Goal: Information Seeking & Learning: Find specific fact

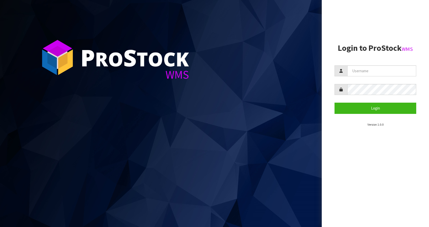
click at [389, 79] on form "Login" at bounding box center [375, 89] width 82 height 48
click at [388, 73] on input "text" at bounding box center [381, 70] width 69 height 11
type input "[EMAIL_ADDRESS][DOMAIN_NAME]"
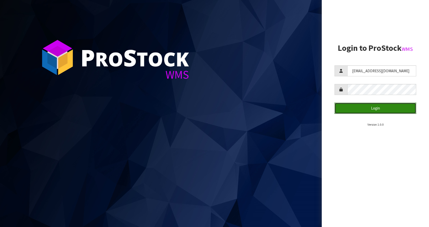
click at [383, 113] on button "Login" at bounding box center [375, 108] width 82 height 11
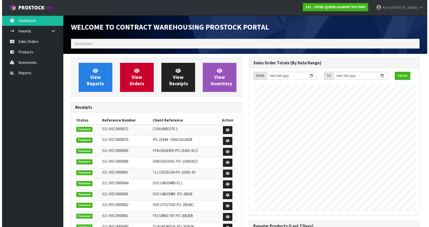
scroll to position [245, 178]
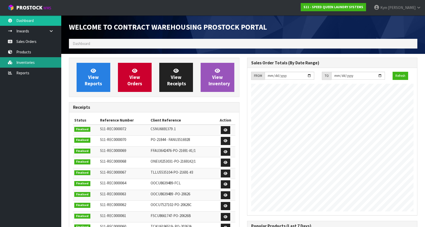
click at [34, 65] on link "Inventories" at bounding box center [30, 62] width 61 height 10
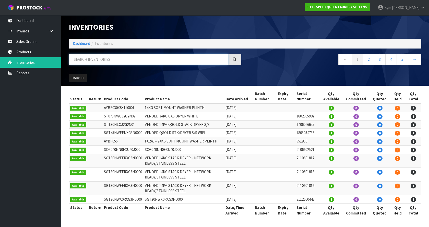
click at [122, 61] on input "text" at bounding box center [148, 59] width 159 height 11
paste input "LSER543-3005"
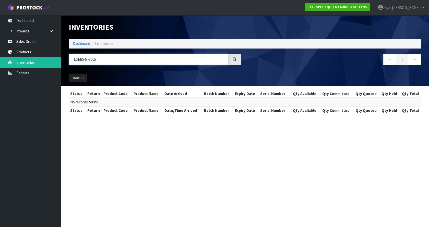
click at [119, 61] on input "LSER543-3005" at bounding box center [148, 59] width 159 height 11
paste input "SCA020VX0FXB60J000"
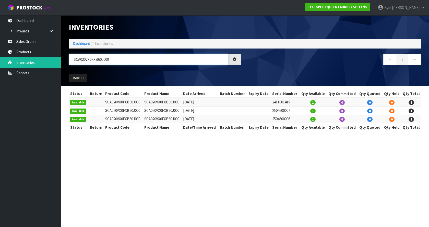
click at [110, 61] on input "SCA020VX0FXB60J000" at bounding box center [148, 59] width 159 height 11
paste input "4"
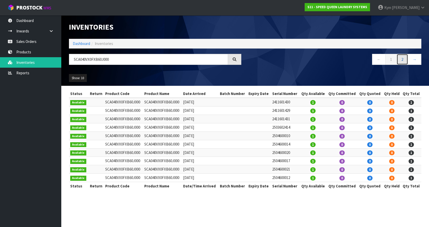
click at [404, 61] on link "2" at bounding box center [401, 59] width 11 height 11
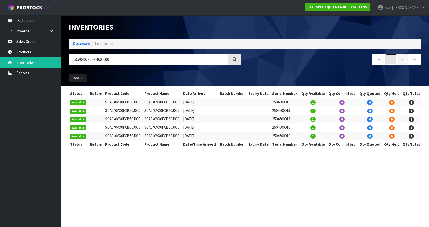
click at [388, 62] on link "1" at bounding box center [390, 59] width 11 height 11
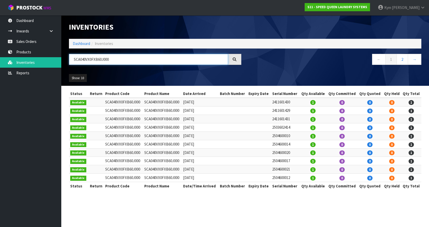
click at [112, 60] on input "SCA040VX0FXB60J000" at bounding box center [148, 59] width 159 height 11
paste input "6"
click at [403, 58] on link "2" at bounding box center [401, 59] width 11 height 11
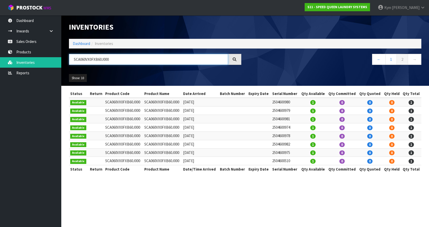
click at [111, 59] on input "SCA060VX0FXB60J000" at bounding box center [148, 59] width 159 height 11
paste input "AT30NVX0RXG6NC"
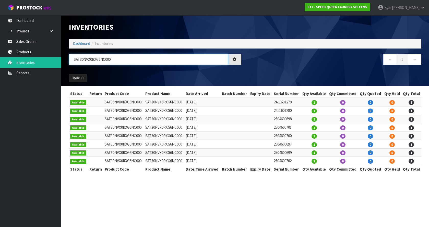
click at [107, 59] on input "SAT30NVX0RXG6NC000" at bounding box center [148, 59] width 159 height 11
paste input "45"
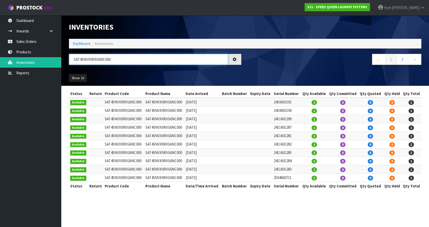
click at [115, 62] on input "SAT45NVX0RXG6NC000" at bounding box center [148, 59] width 159 height 11
paste input "075NVX0N"
type input "SA075NVX0NXG6NC000"
click at [403, 61] on link "2" at bounding box center [401, 59] width 11 height 11
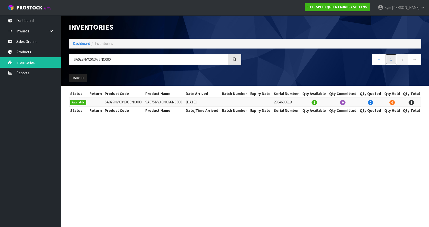
click at [386, 60] on link "1" at bounding box center [390, 59] width 11 height 11
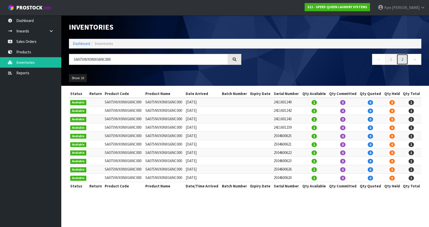
click at [400, 62] on link "2" at bounding box center [401, 59] width 11 height 11
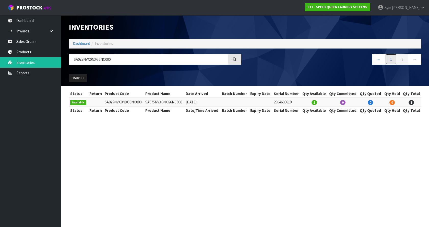
click at [389, 62] on link "1" at bounding box center [390, 59] width 11 height 11
